Goal: Information Seeking & Learning: Learn about a topic

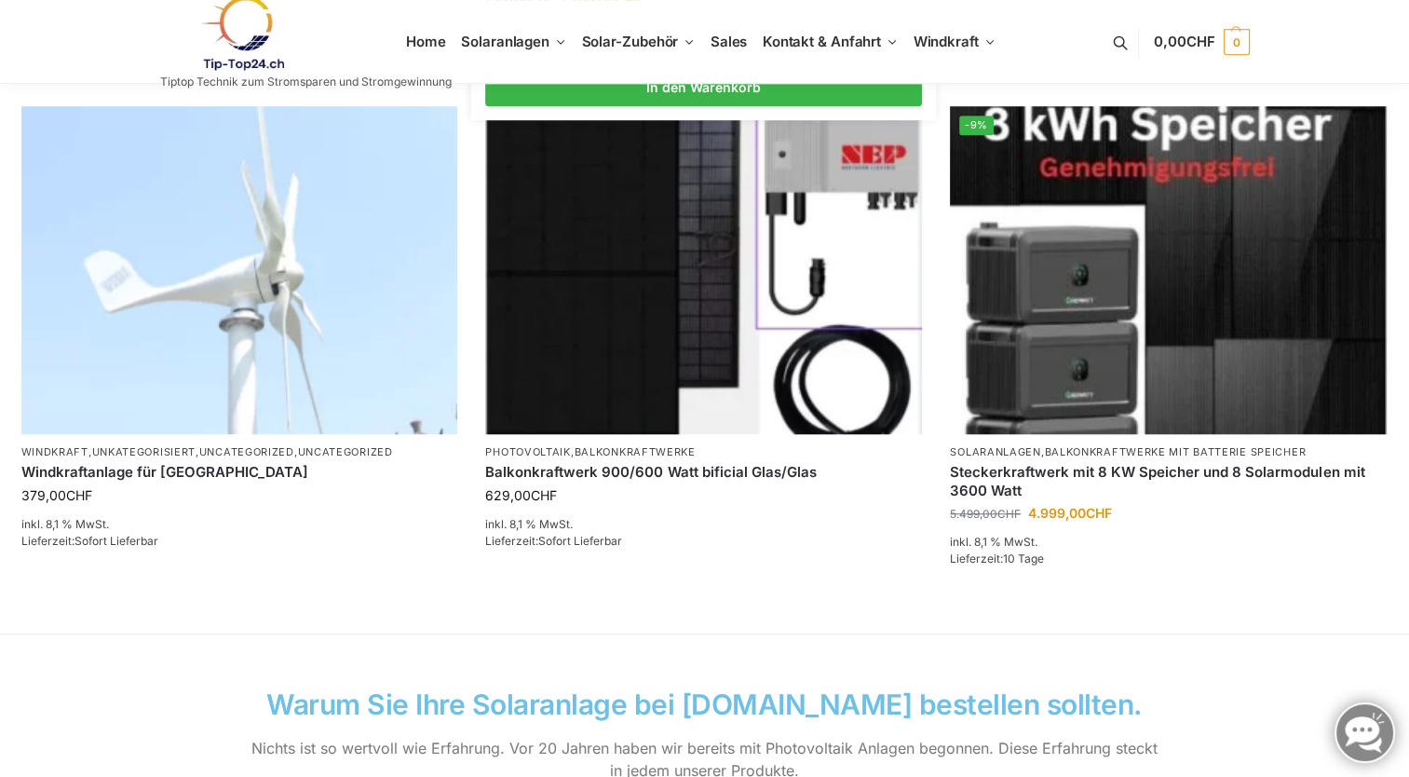
scroll to position [1304, 0]
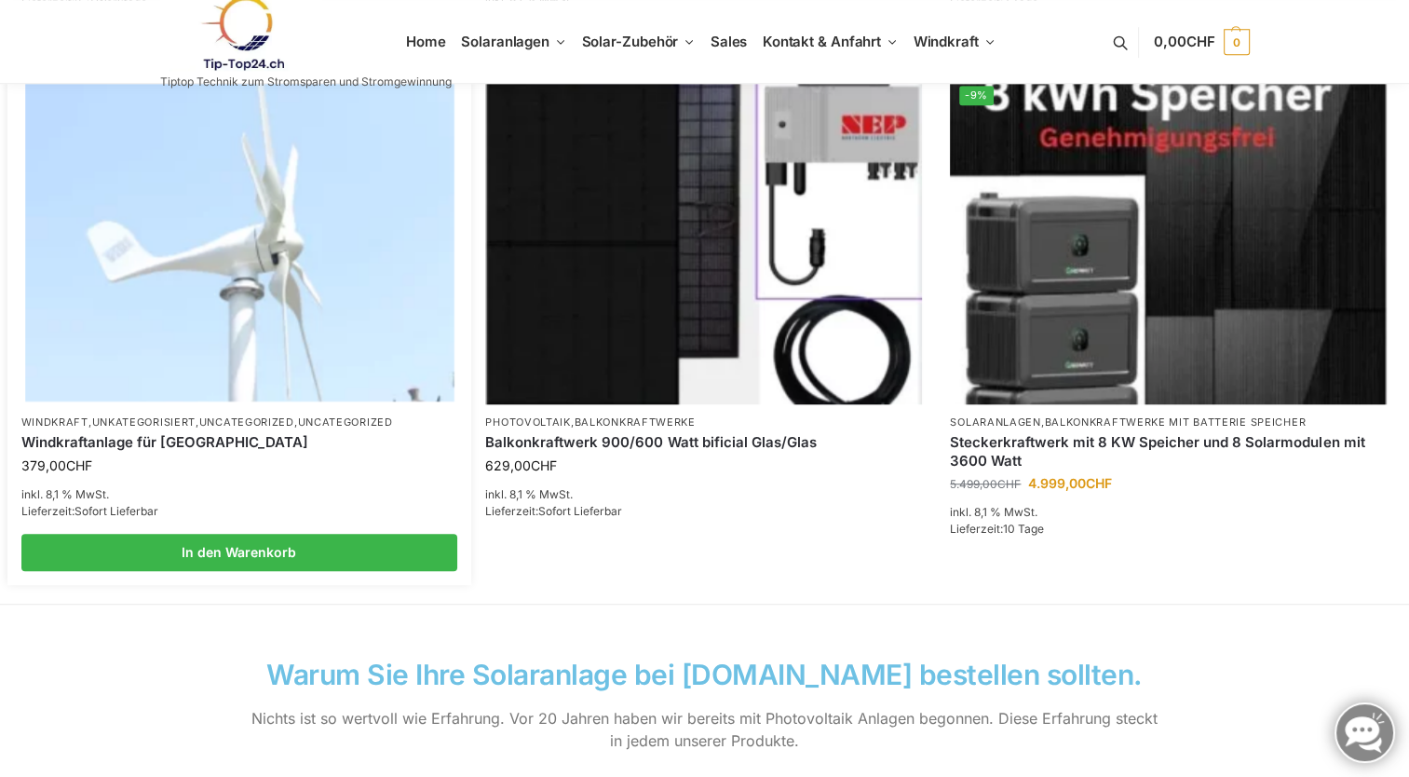
click at [240, 291] on img at bounding box center [239, 239] width 428 height 321
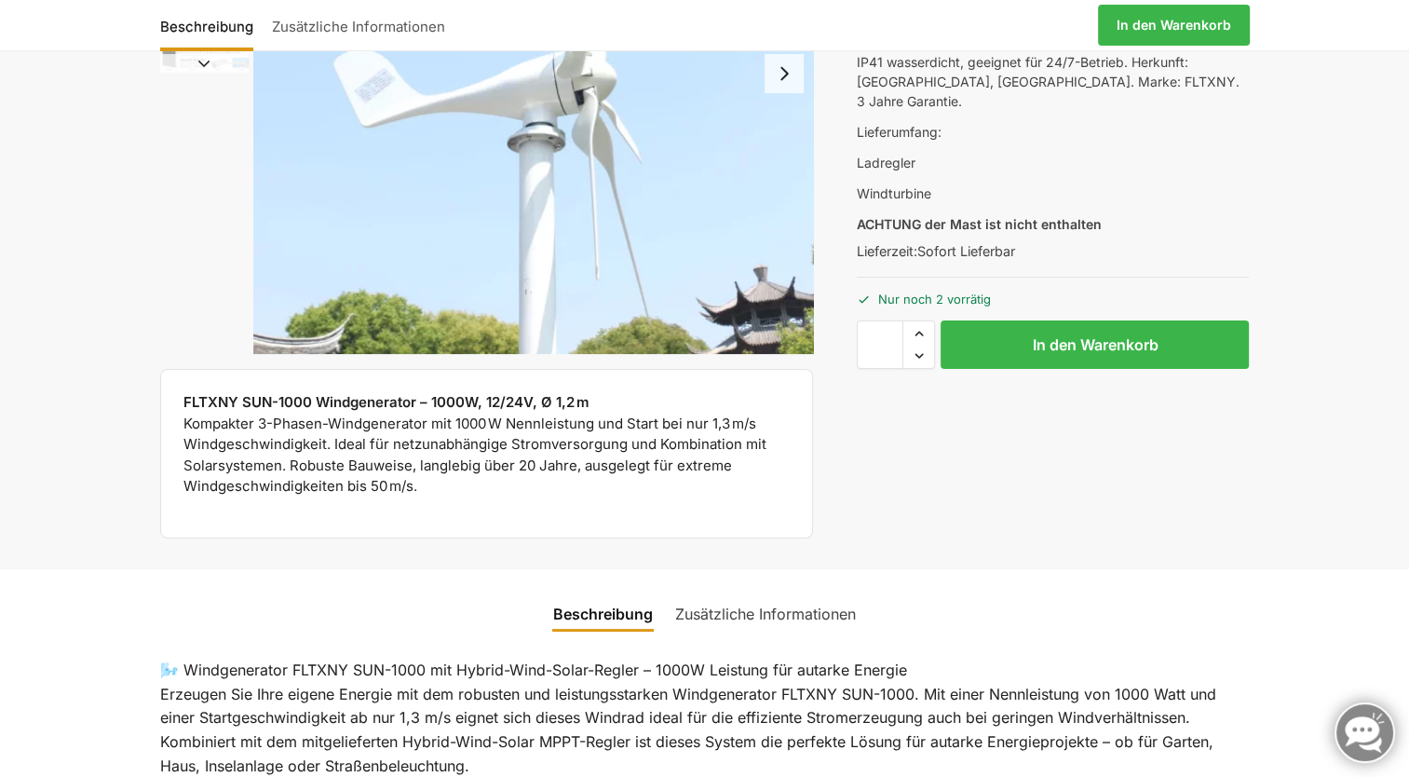
scroll to position [186, 0]
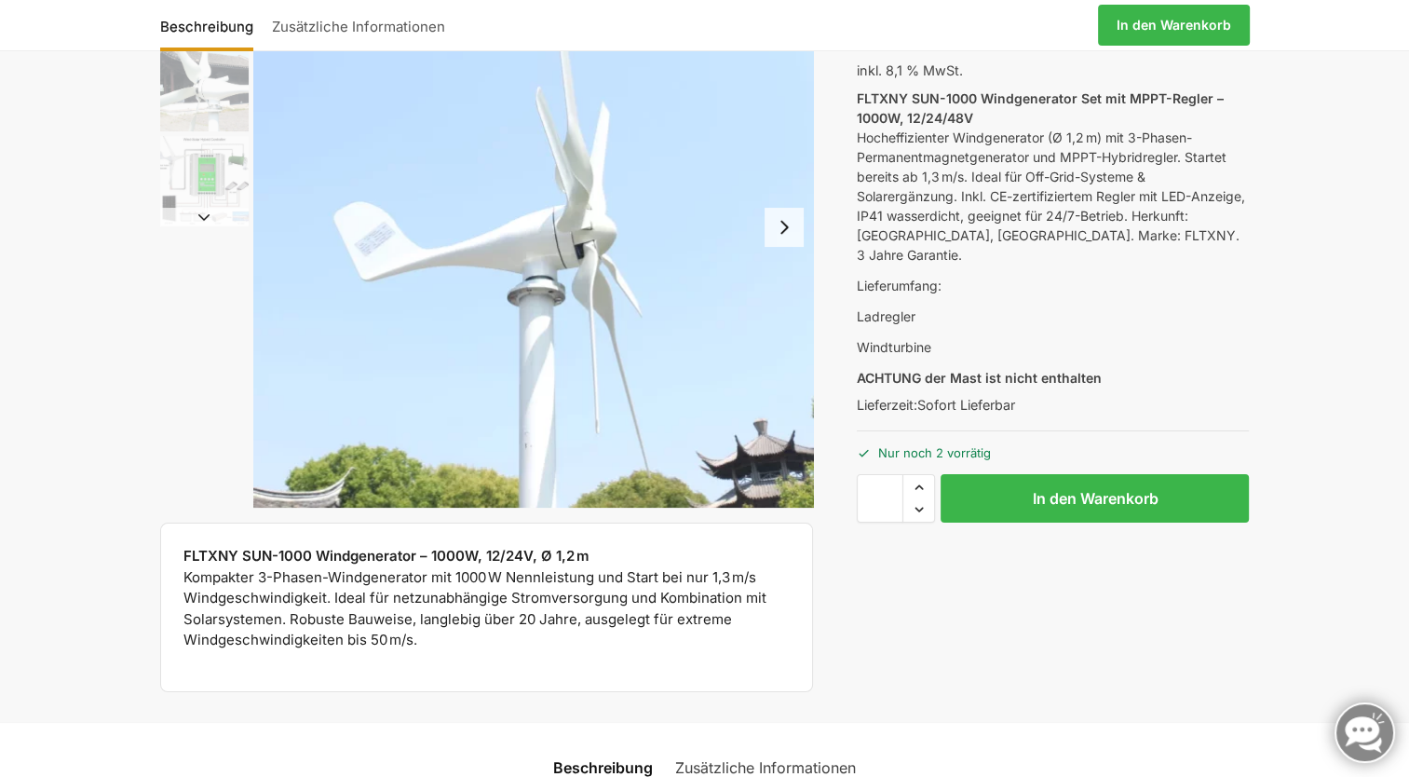
click at [201, 169] on img "3 / 3" at bounding box center [204, 180] width 88 height 88
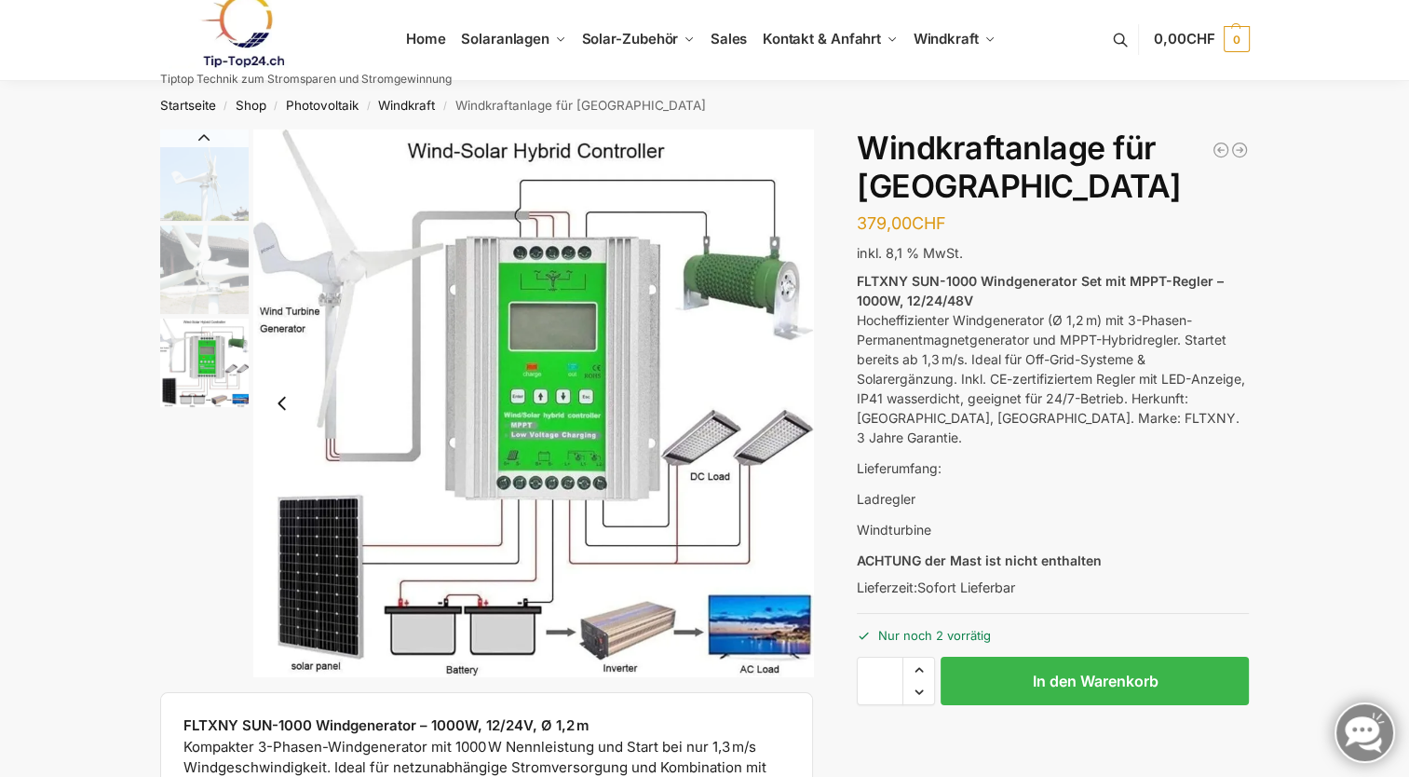
scroll to position [0, 0]
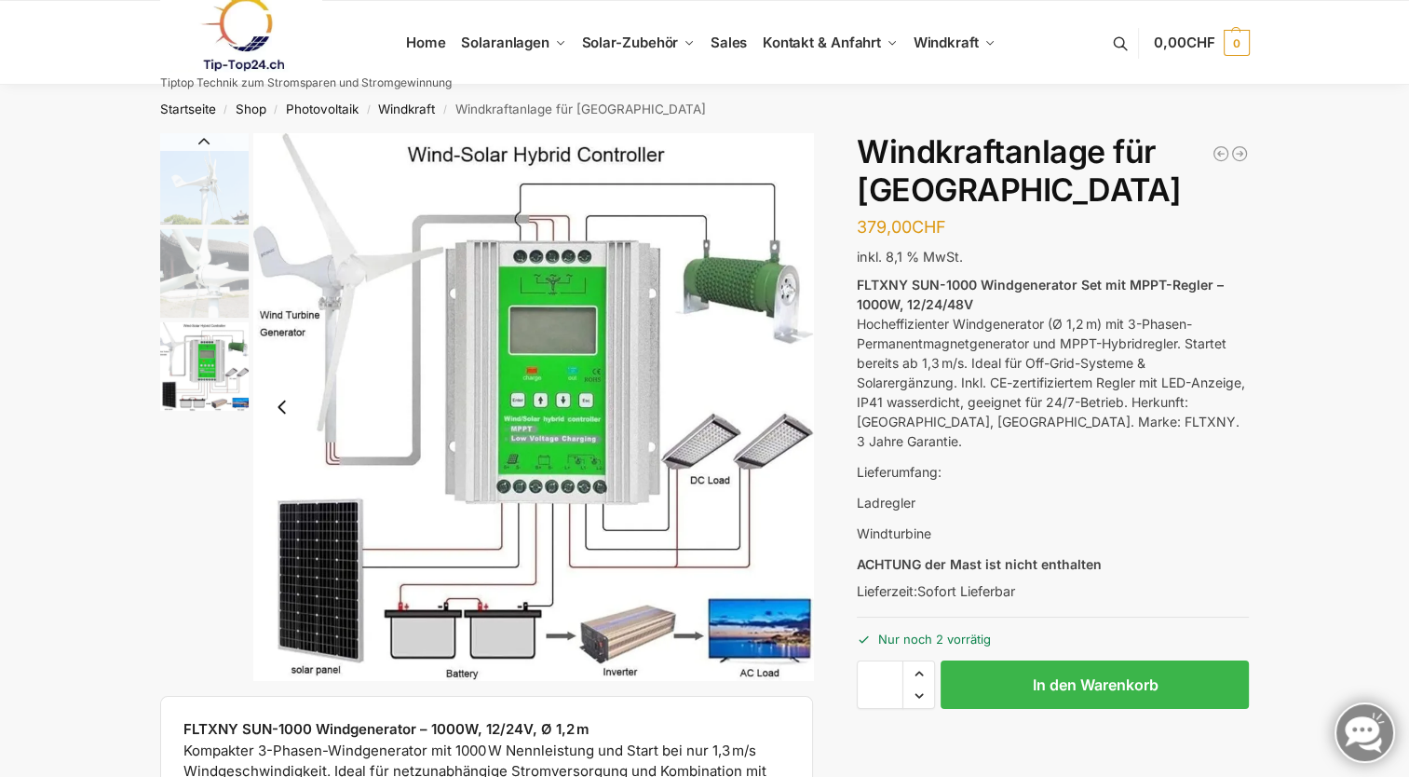
click at [426, 43] on link at bounding box center [305, 33] width 291 height 75
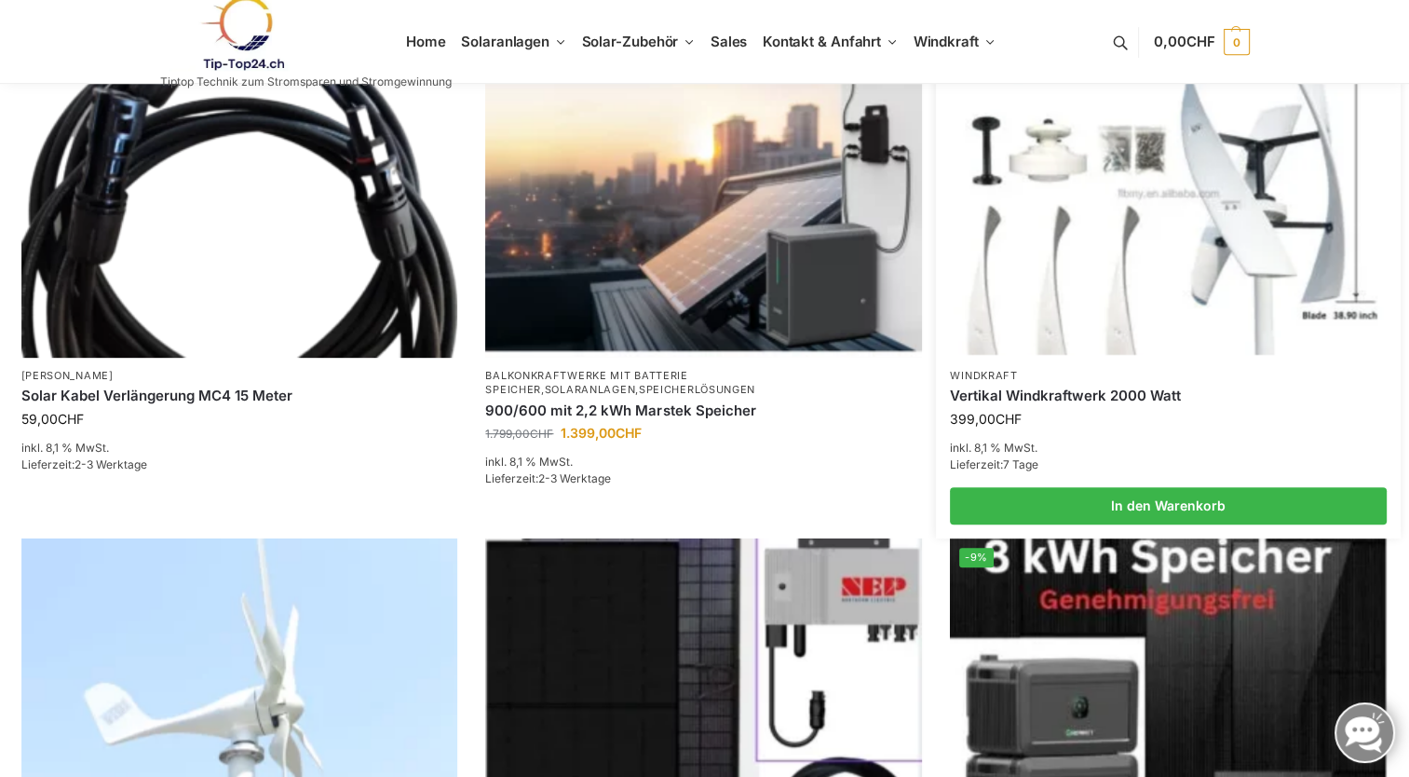
scroll to position [838, 0]
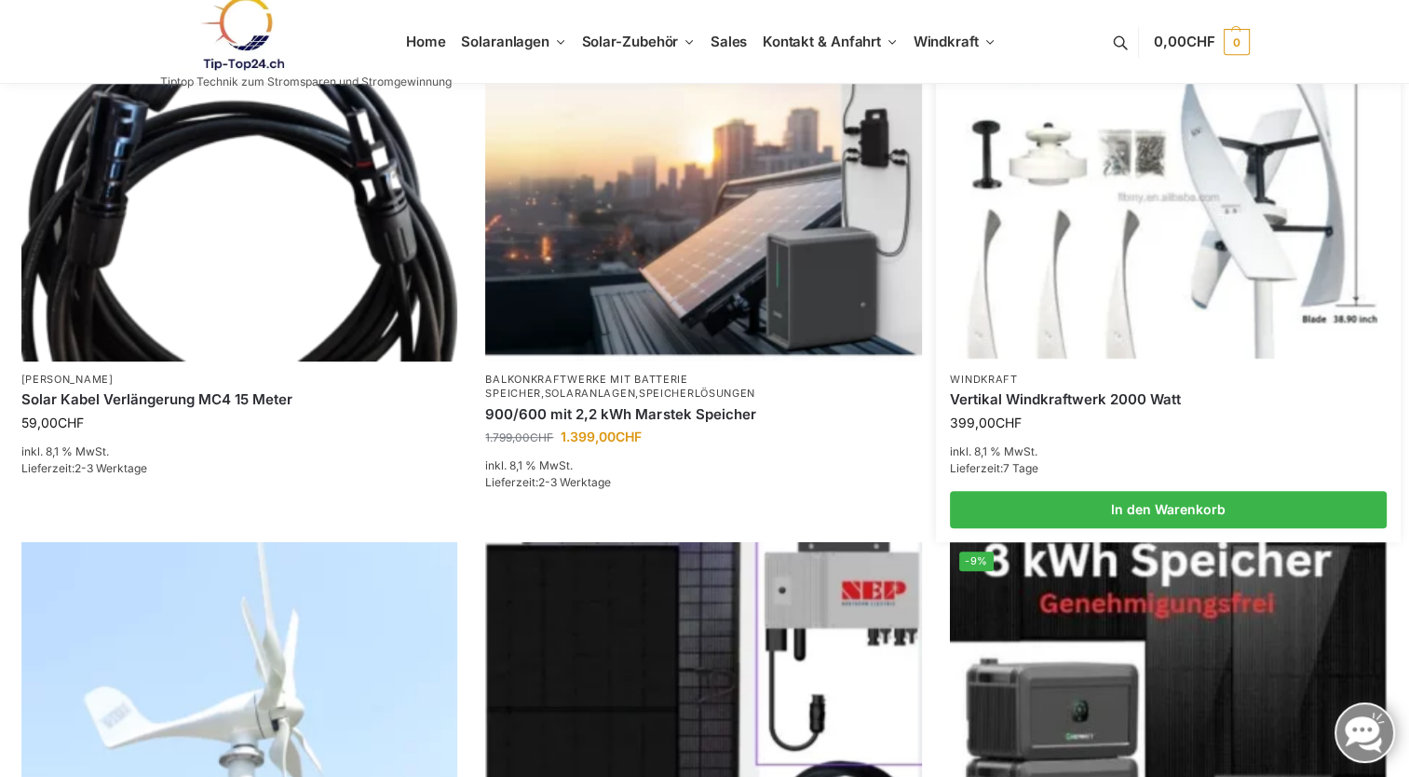
click at [1132, 225] on img at bounding box center [1168, 196] width 428 height 321
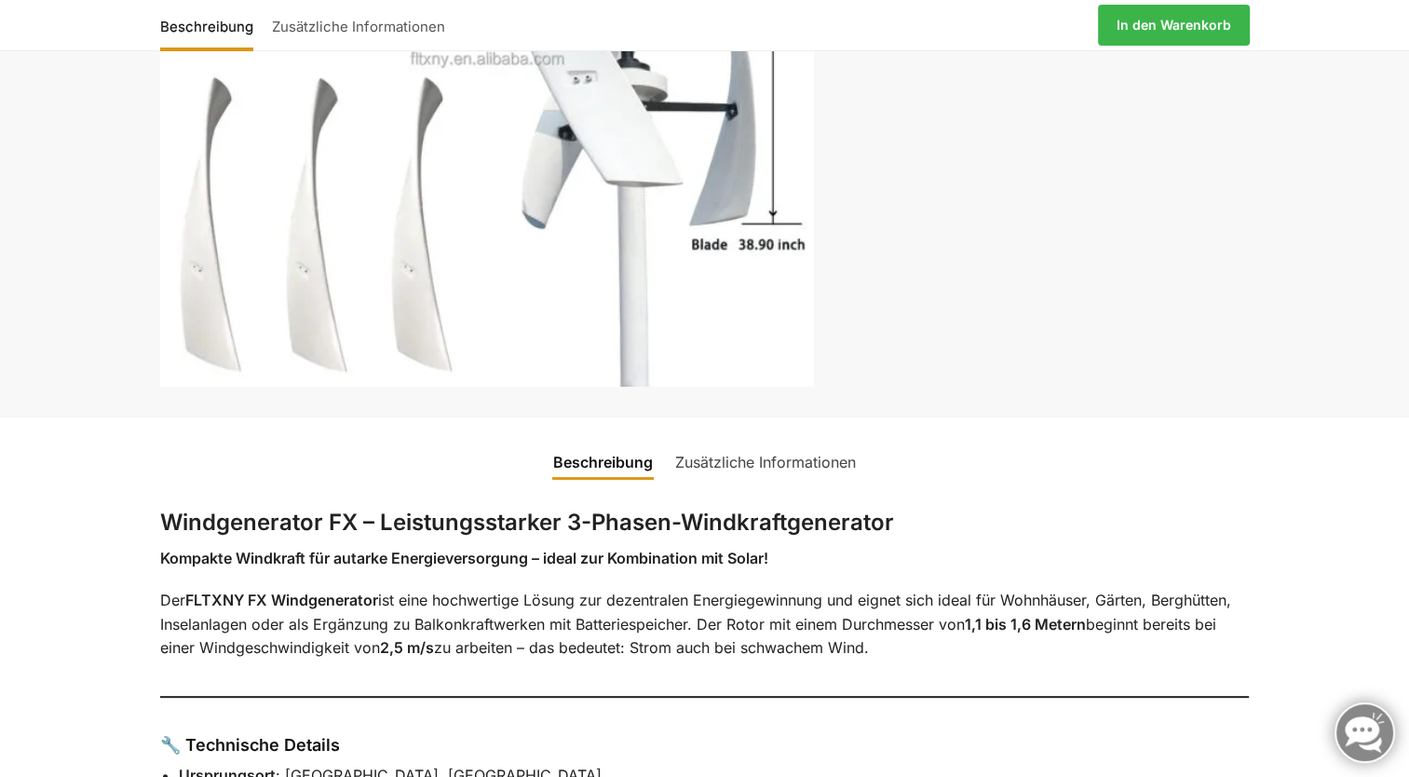
scroll to position [372, 0]
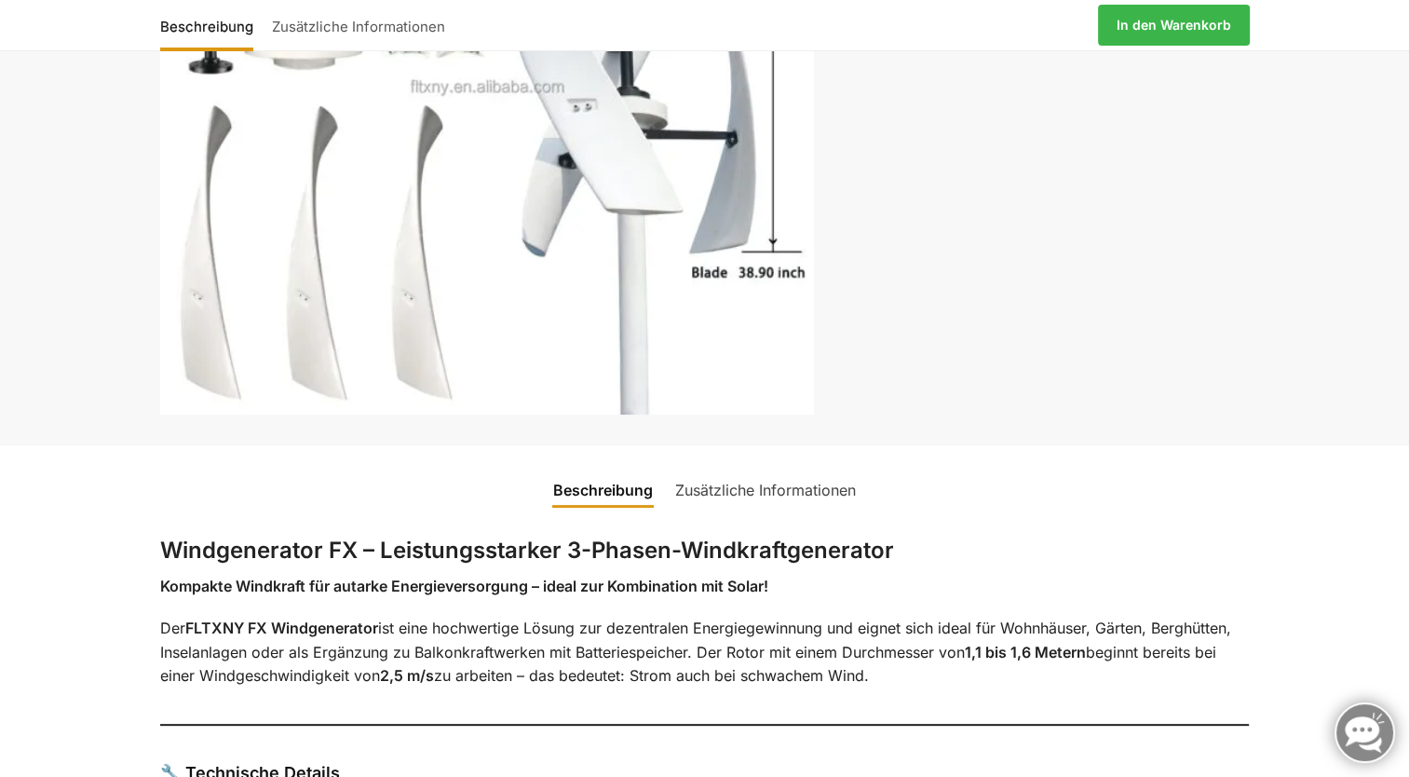
click at [771, 486] on link "Zusätzliche Informationen" at bounding box center [765, 489] width 203 height 45
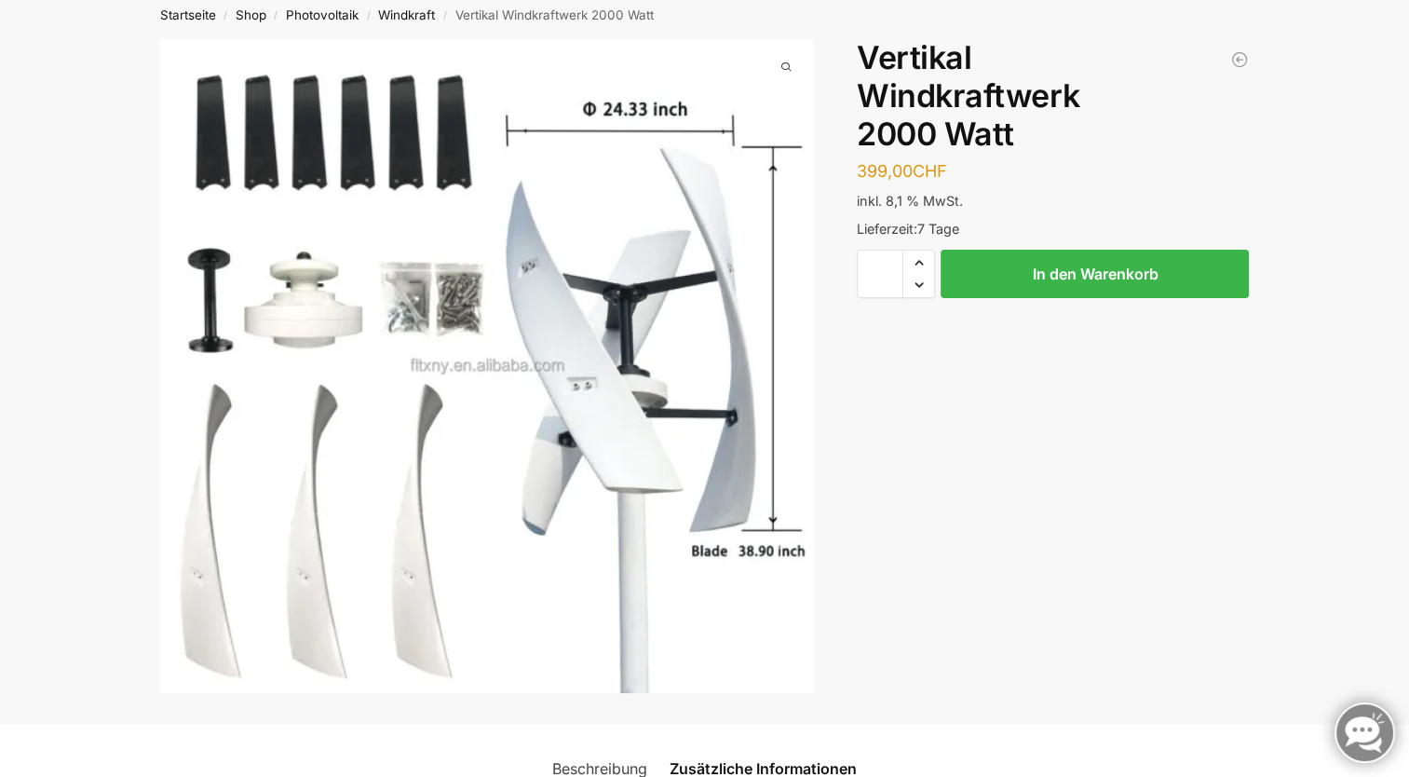
scroll to position [0, 0]
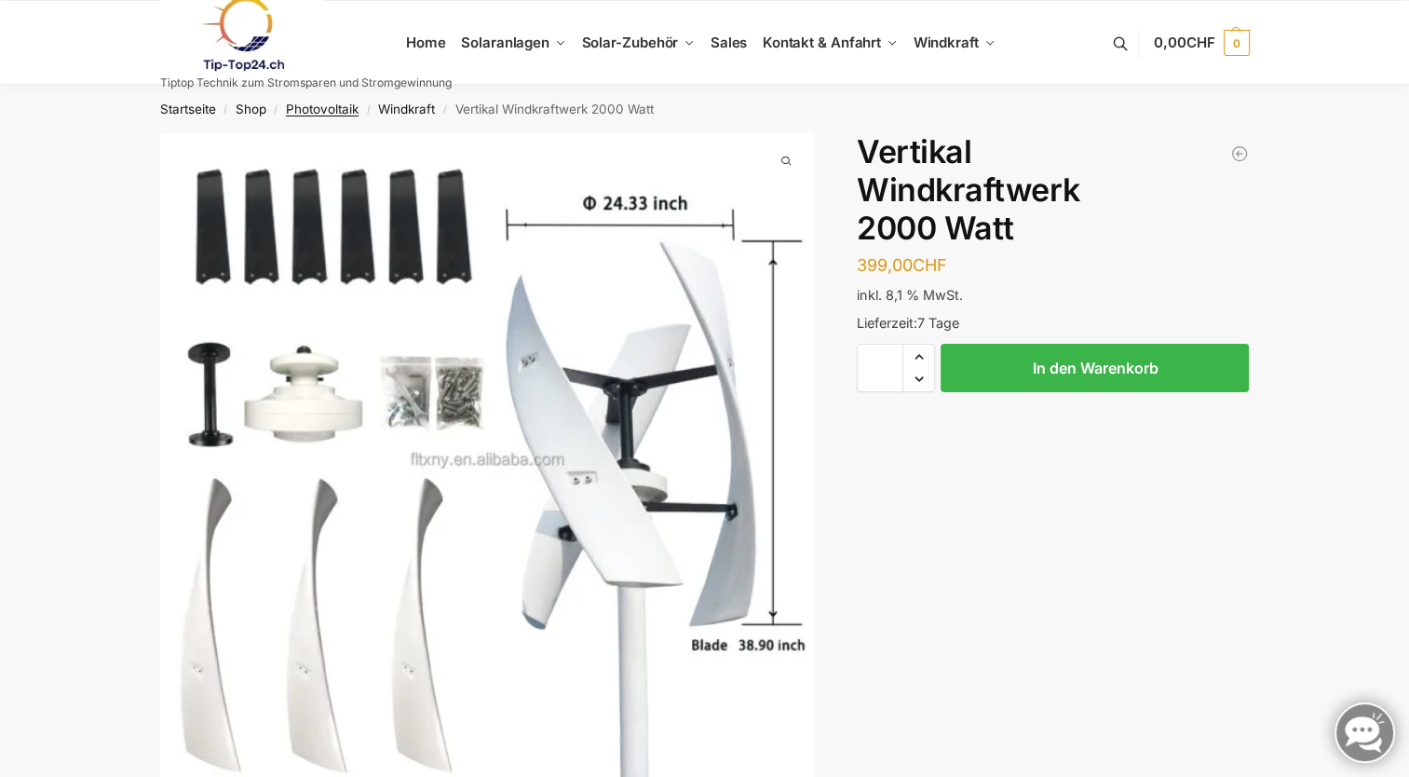
click at [327, 106] on link "Photovoltaik" at bounding box center [322, 108] width 73 height 15
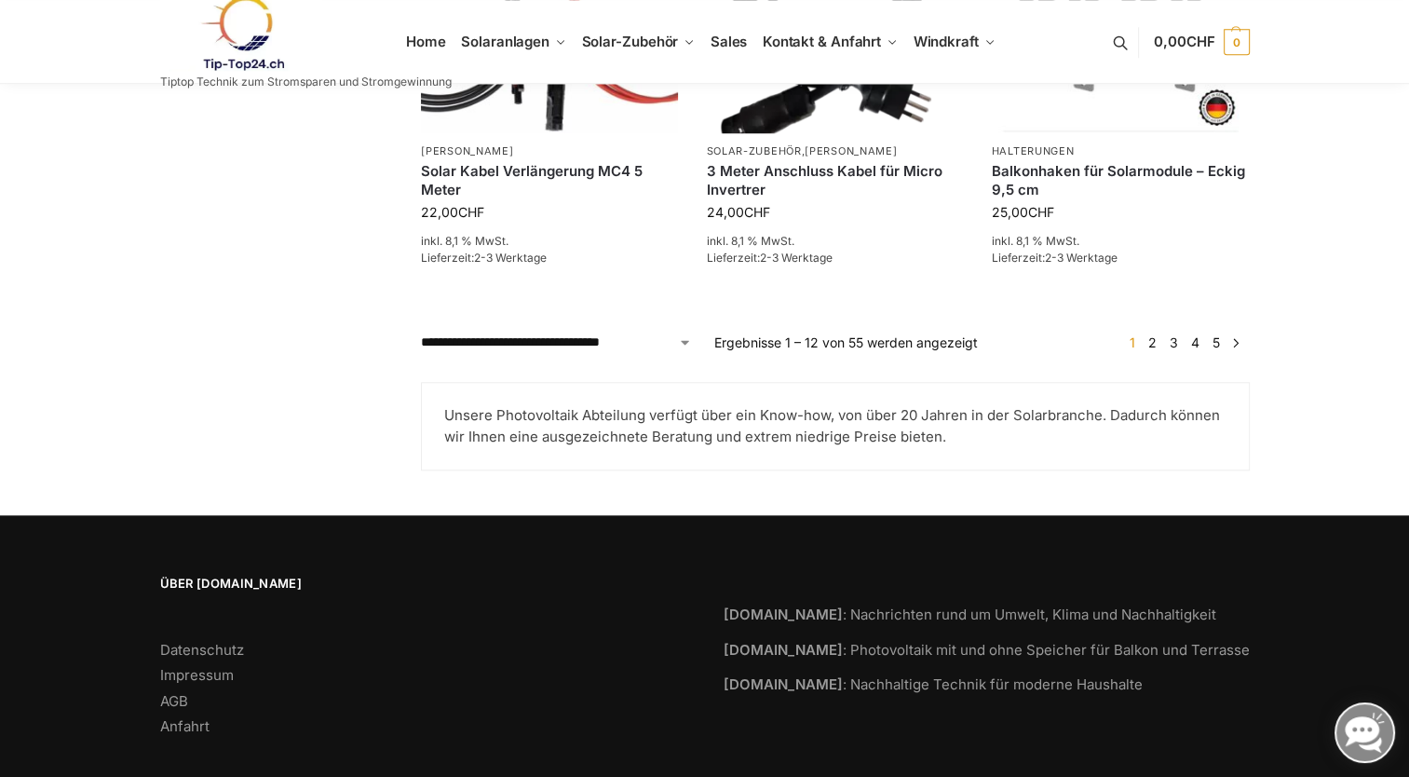
scroll to position [1811, 0]
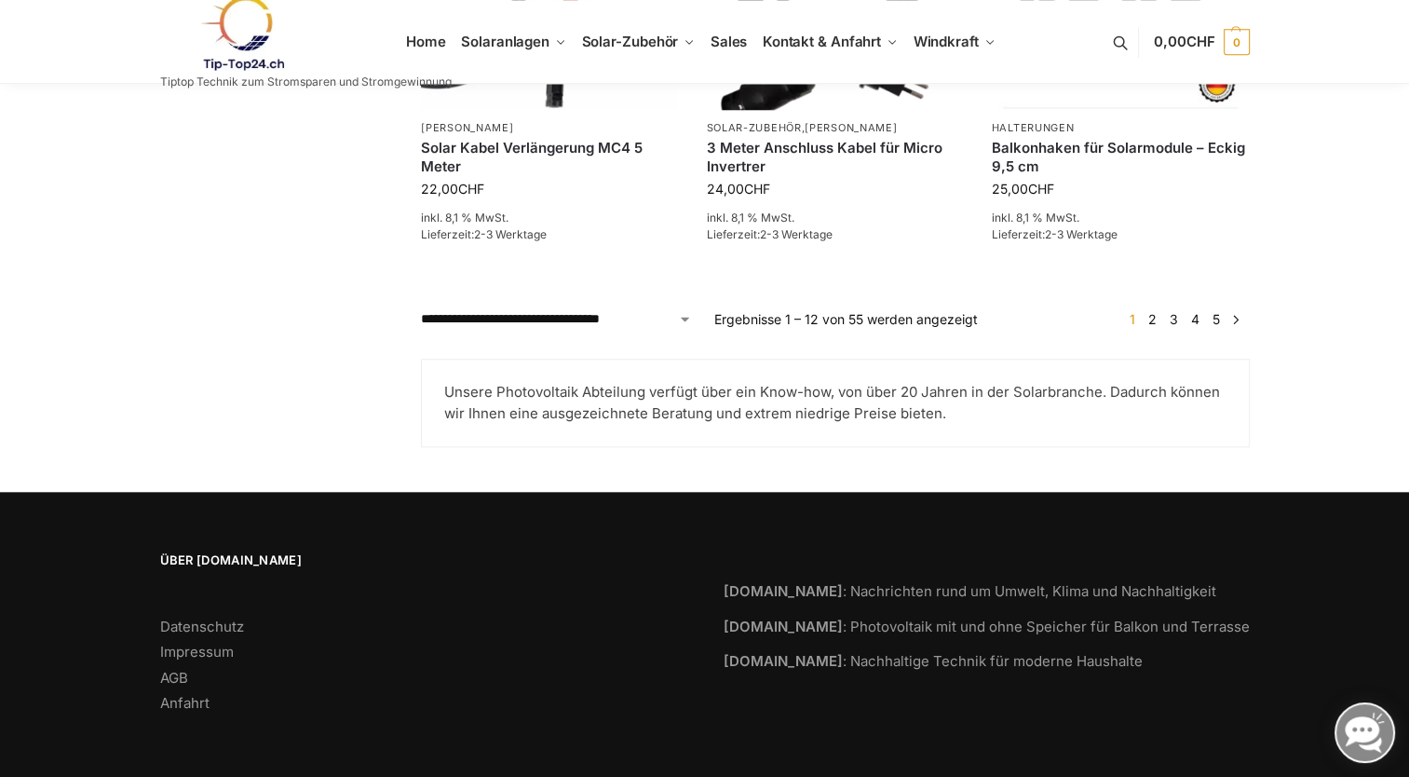
click at [1151, 318] on link "2" at bounding box center [1152, 319] width 18 height 16
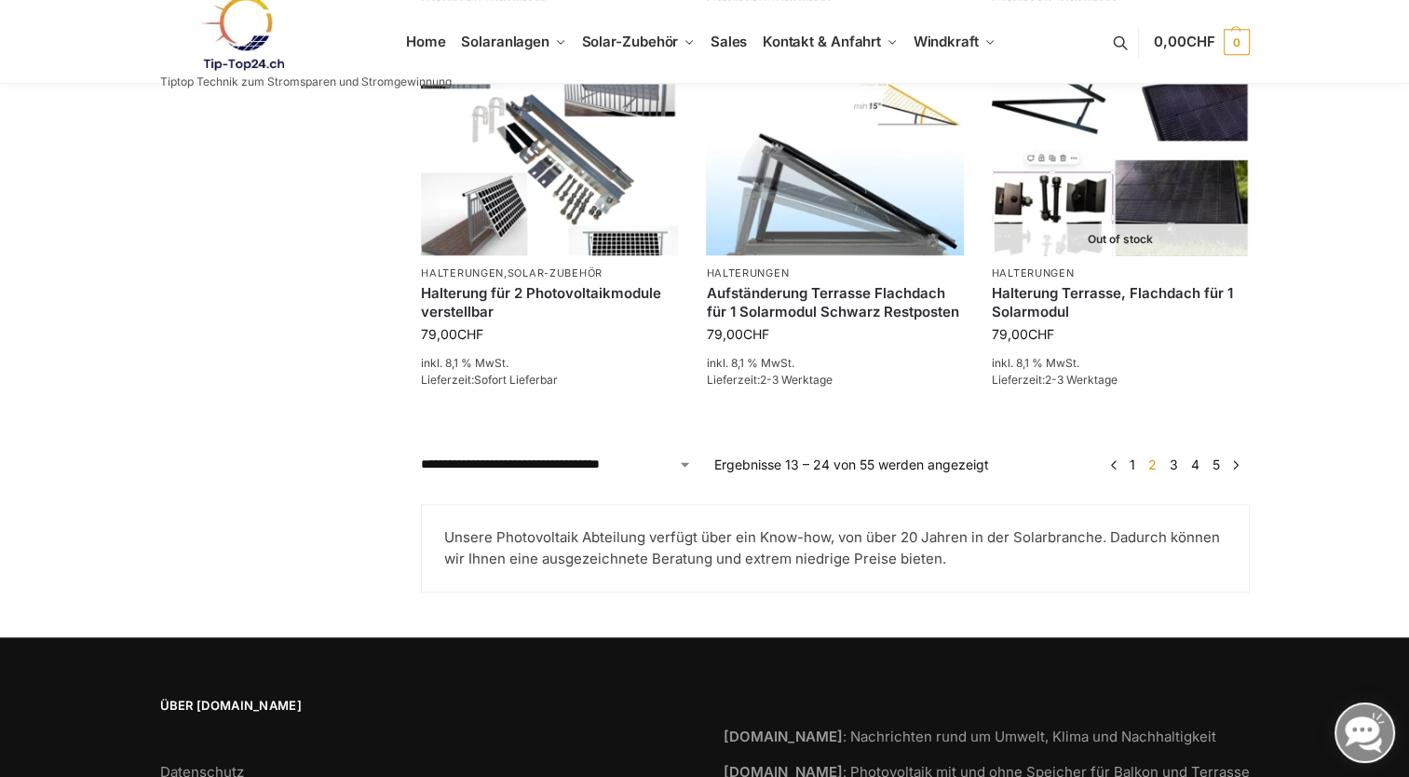
scroll to position [1676, 0]
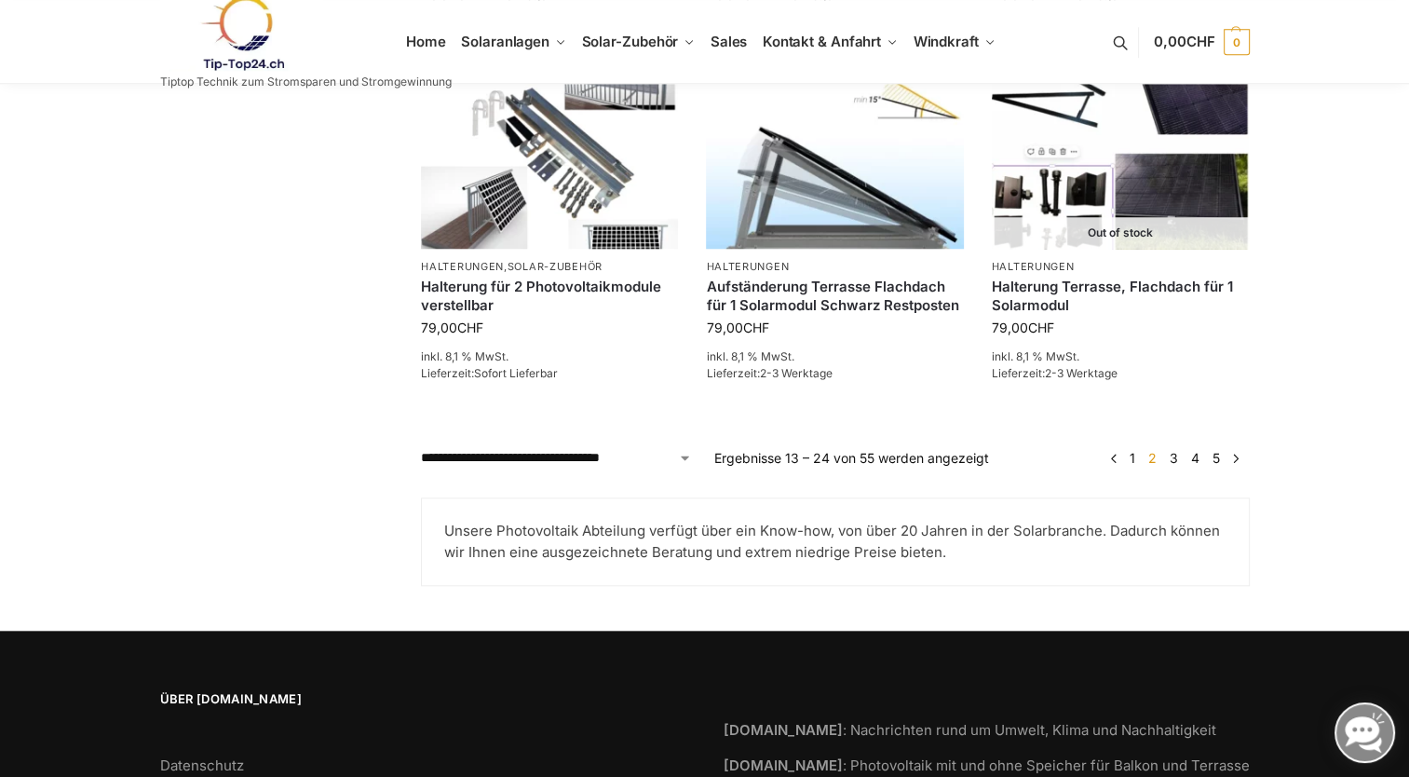
click at [1173, 458] on link "3" at bounding box center [1174, 458] width 18 height 16
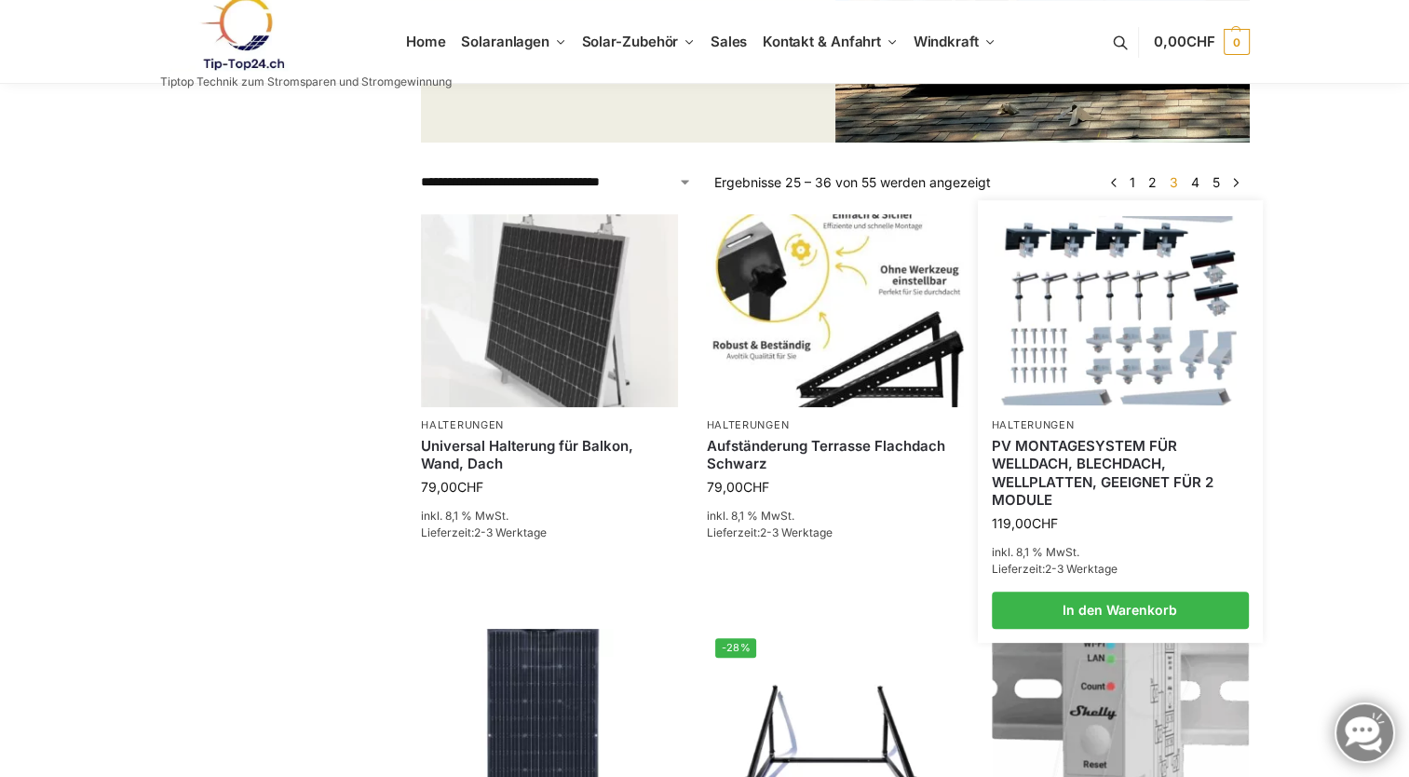
scroll to position [372, 0]
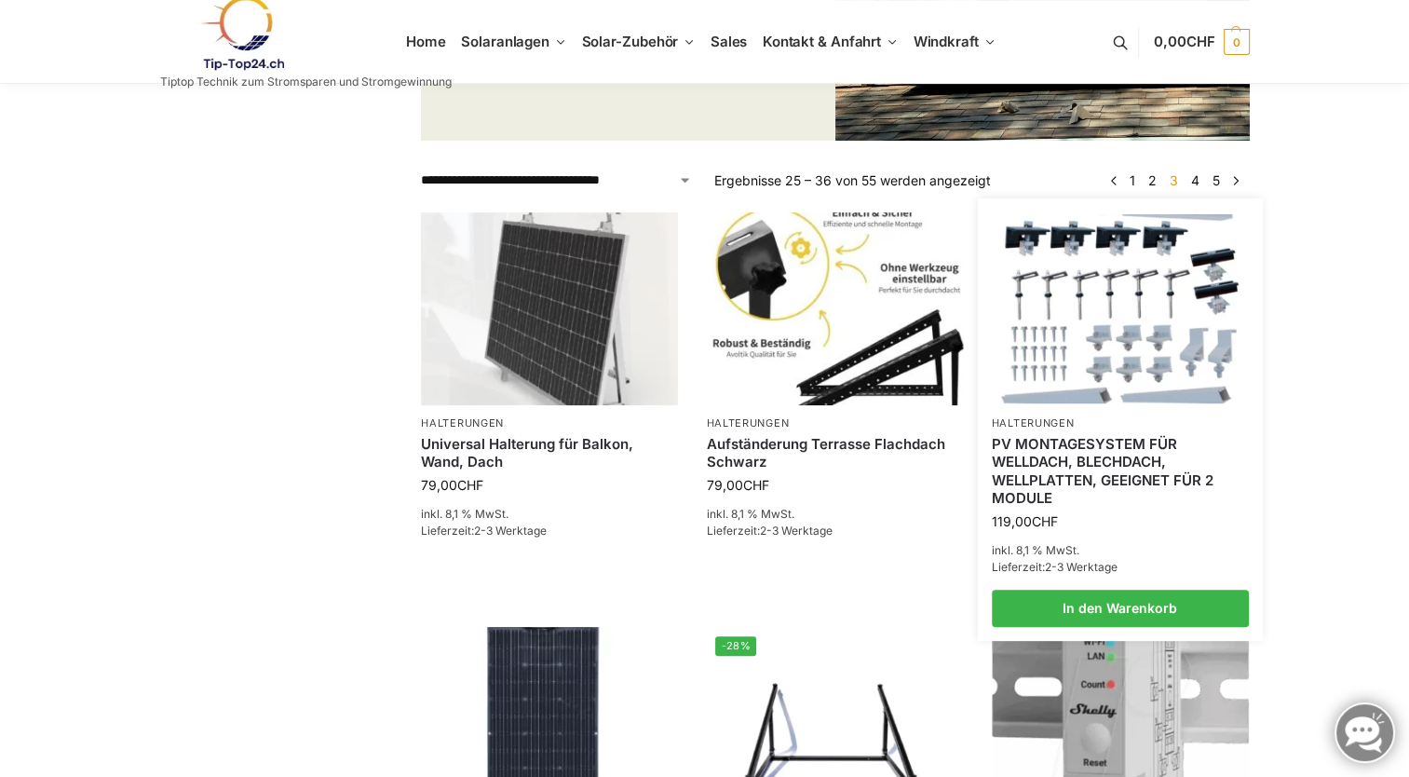
click at [1105, 293] on img at bounding box center [1120, 308] width 252 height 189
